Goal: Task Accomplishment & Management: Complete application form

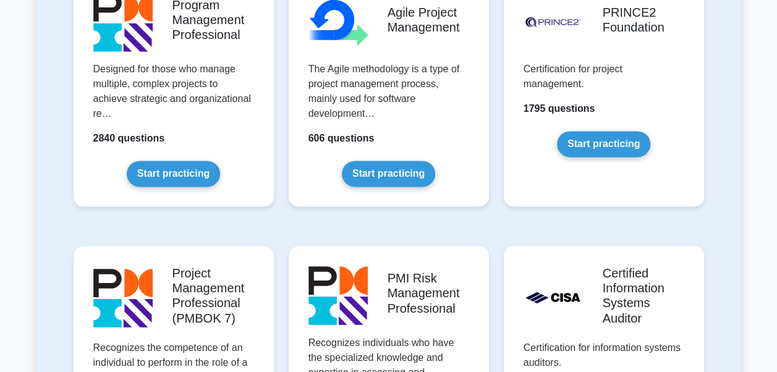
scroll to position [876, 0]
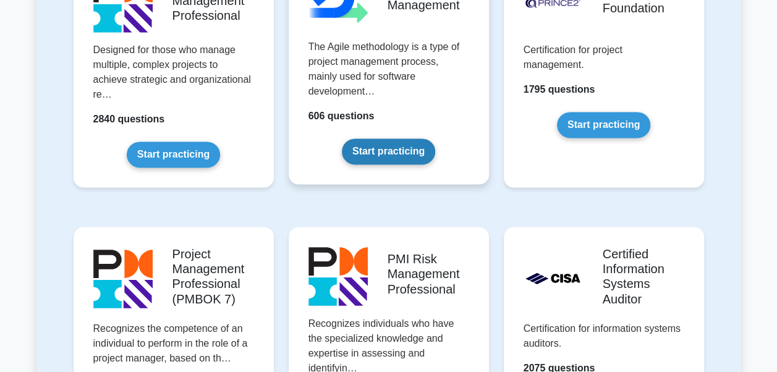
click at [406, 139] on link "Start practicing" at bounding box center [388, 152] width 93 height 26
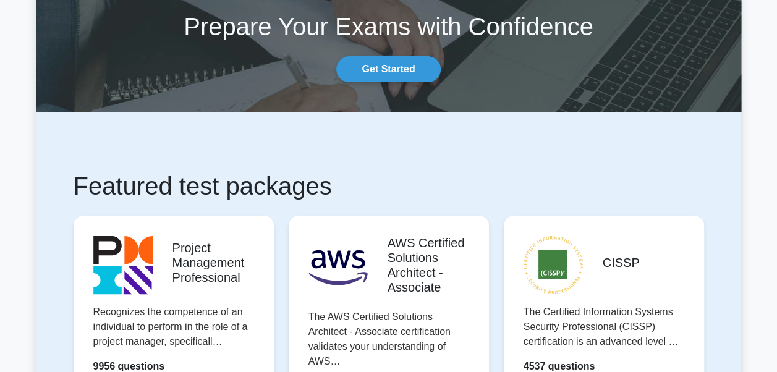
scroll to position [0, 0]
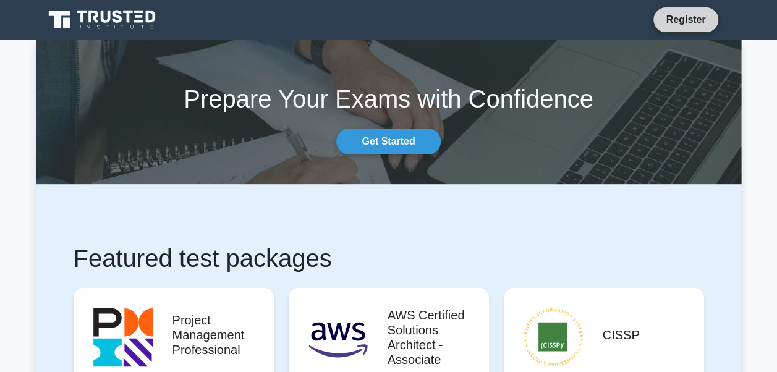
click at [690, 21] on link "Register" at bounding box center [686, 19] width 54 height 15
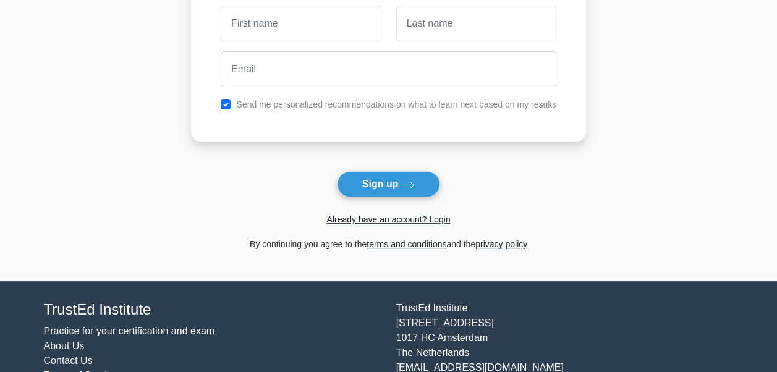
scroll to position [148, 0]
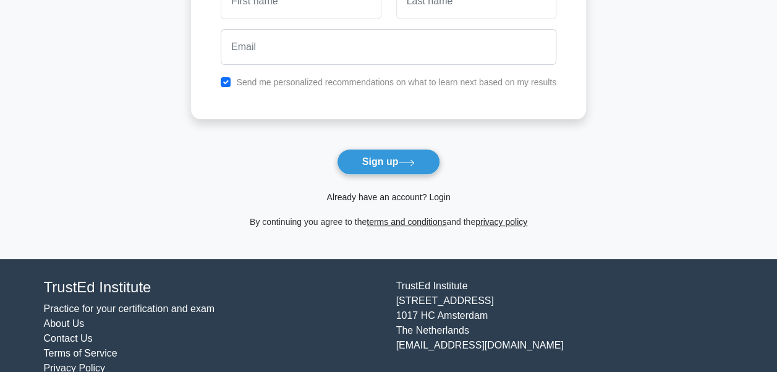
click at [423, 195] on link "Already have an account? Login" at bounding box center [389, 197] width 124 height 10
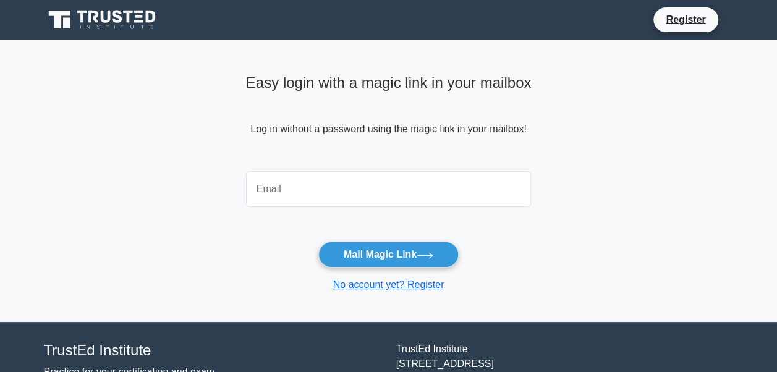
click at [322, 194] on input "email" at bounding box center [389, 189] width 286 height 36
type input "usman3688@gmail.com"
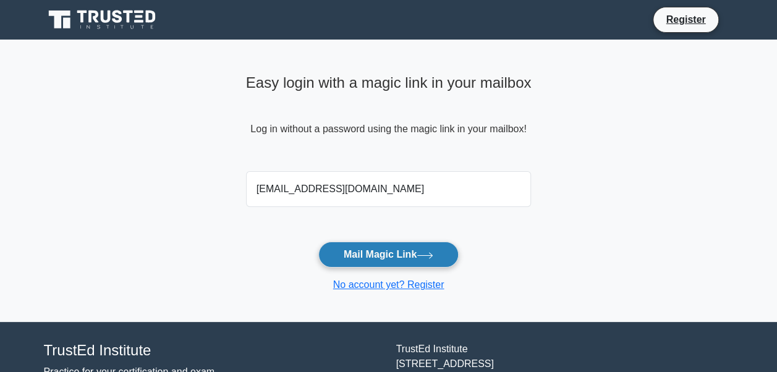
click at [374, 263] on button "Mail Magic Link" at bounding box center [389, 255] width 140 height 26
